Goal: Check status: Check status

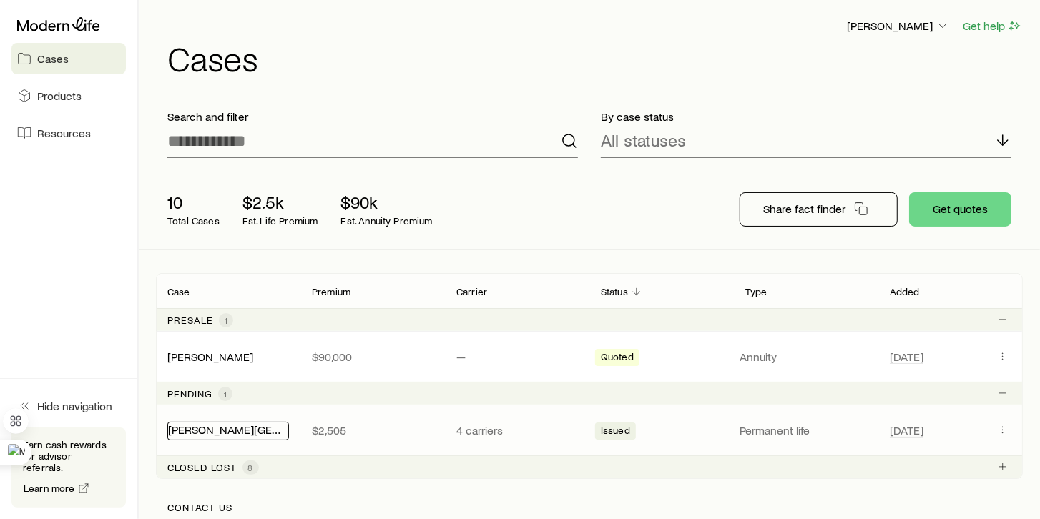
click at [227, 423] on link "[PERSON_NAME][GEOGRAPHIC_DATA]" at bounding box center [264, 430] width 193 height 14
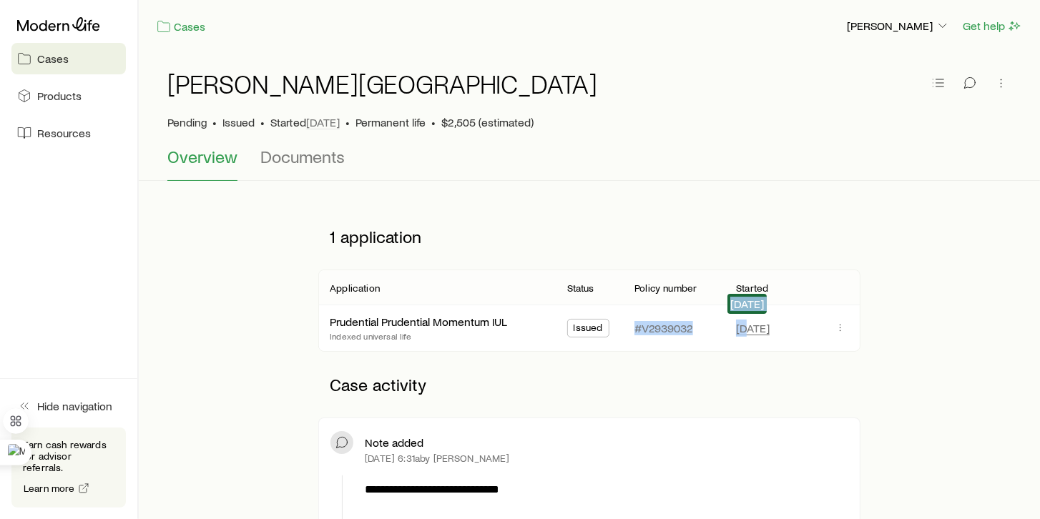
drag, startPoint x: 746, startPoint y: 330, endPoint x: 587, endPoint y: 328, distance: 158.8
click at [594, 328] on div "Prudential Prudential Momentum IUL Indexed universal life Issued #V2939032 [DAT…" at bounding box center [589, 328] width 542 height 46
click at [581, 328] on span "Issued" at bounding box center [588, 329] width 29 height 15
click at [842, 323] on icon "button" at bounding box center [840, 327] width 11 height 11
click at [175, 123] on p "Pending" at bounding box center [186, 122] width 39 height 14
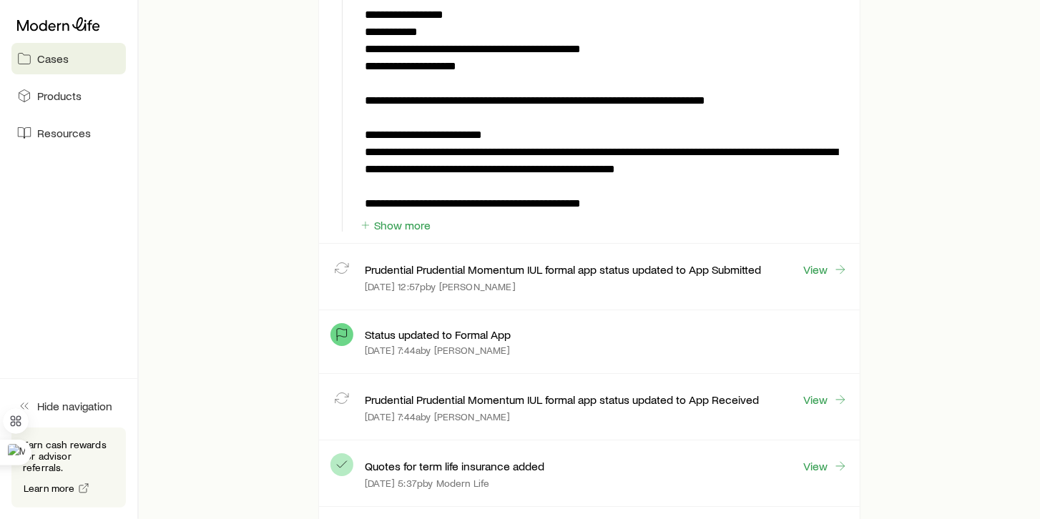
scroll to position [3474, 0]
